Goal: Transaction & Acquisition: Purchase product/service

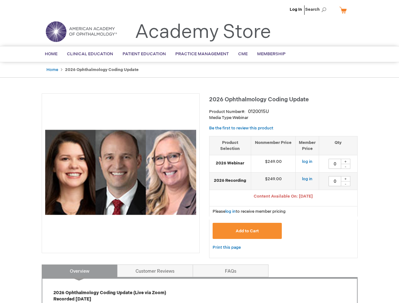
click at [199, 152] on div at bounding box center [121, 173] width 158 height 160
click at [317, 9] on span "Search" at bounding box center [317, 9] width 24 height 13
click at [283, 197] on span "Content Available On: [DATE]" at bounding box center [282, 196] width 59 height 5
click at [345, 161] on div "+" at bounding box center [345, 161] width 9 height 5
click at [345, 166] on div "-" at bounding box center [345, 166] width 9 height 5
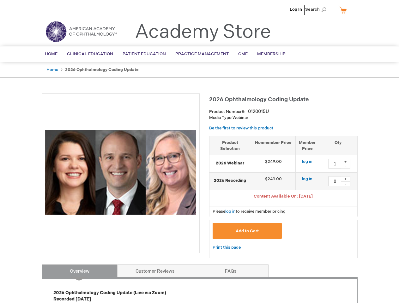
type input "0"
click at [345, 179] on div "+" at bounding box center [345, 178] width 9 height 5
click at [345, 184] on div "-" at bounding box center [345, 183] width 9 height 5
type input "0"
